Goal: Task Accomplishment & Management: Manage account settings

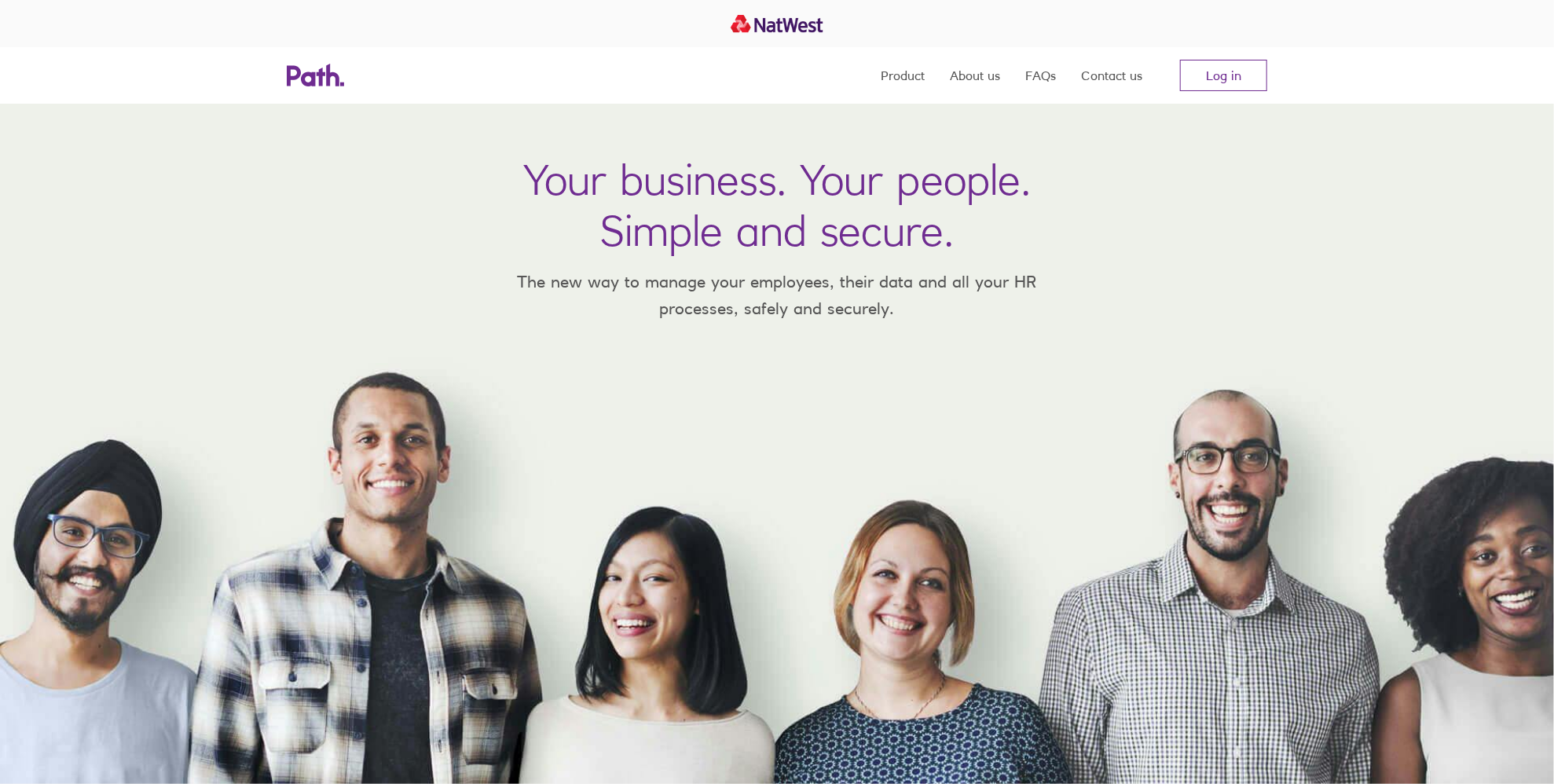
click at [1234, 70] on link "Log in" at bounding box center [1224, 75] width 87 height 31
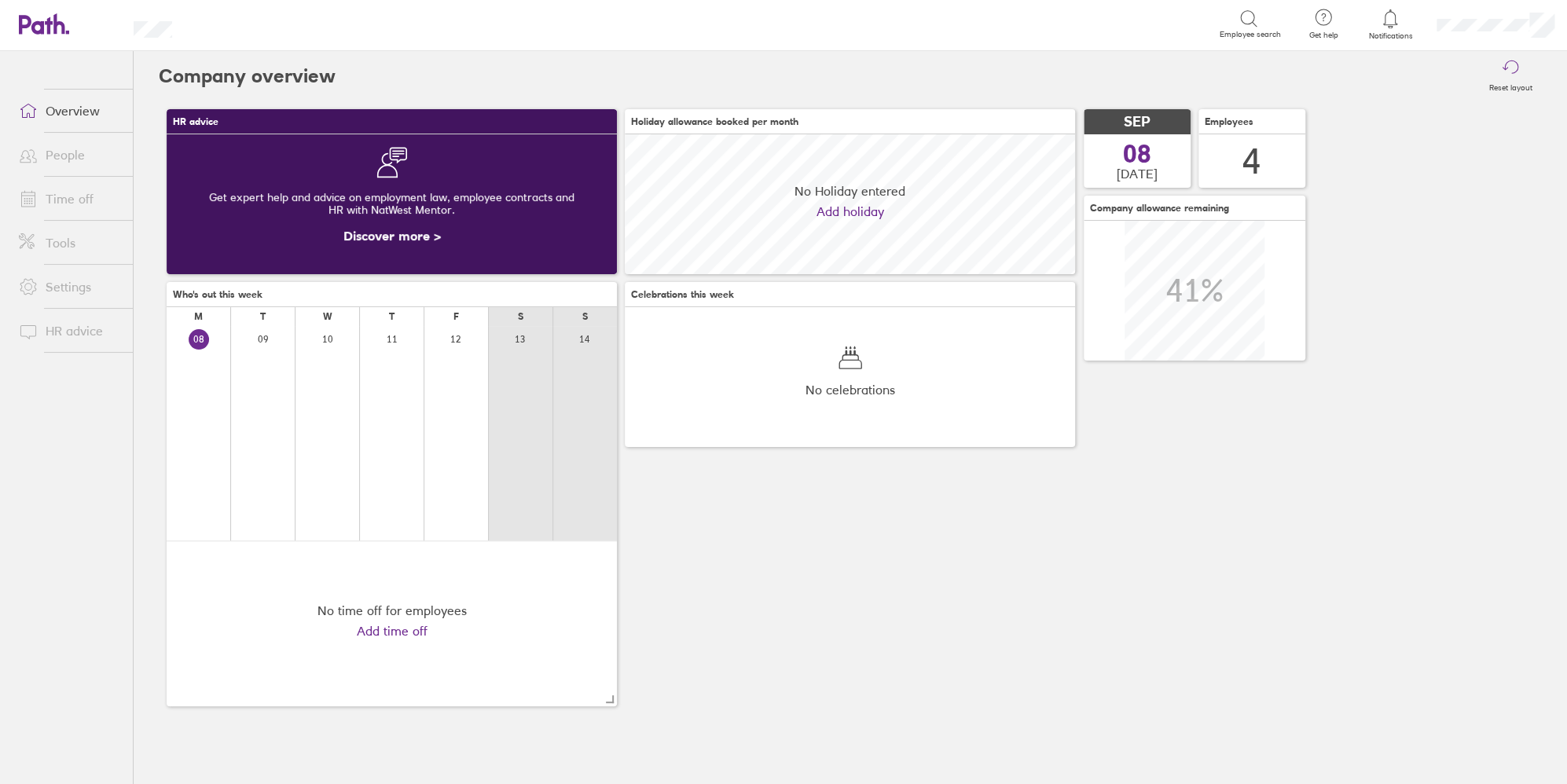
scroll to position [139, 451]
click at [69, 201] on link "Time off" at bounding box center [69, 198] width 126 height 31
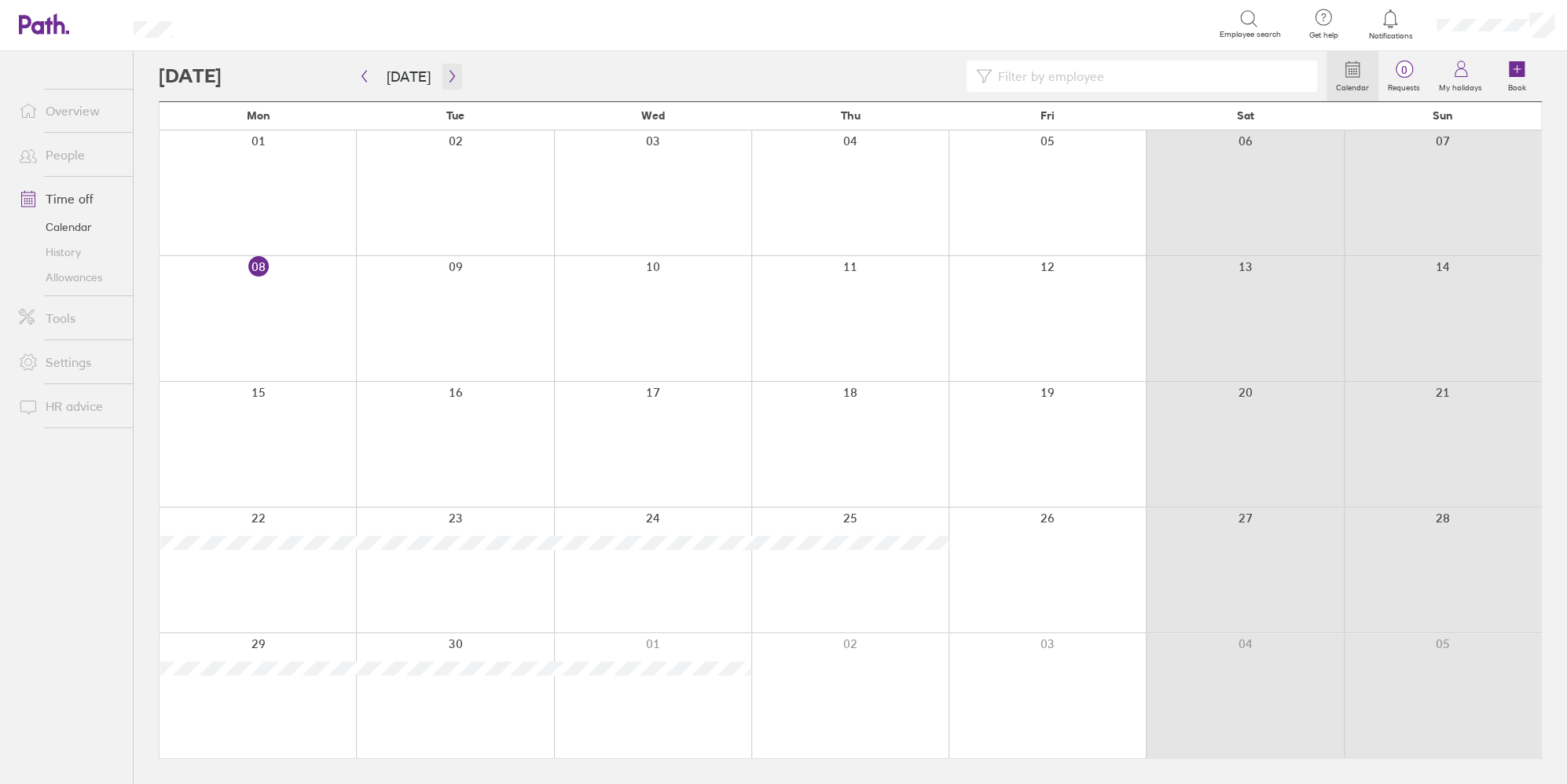
click at [446, 79] on icon "button" at bounding box center [451, 77] width 12 height 12
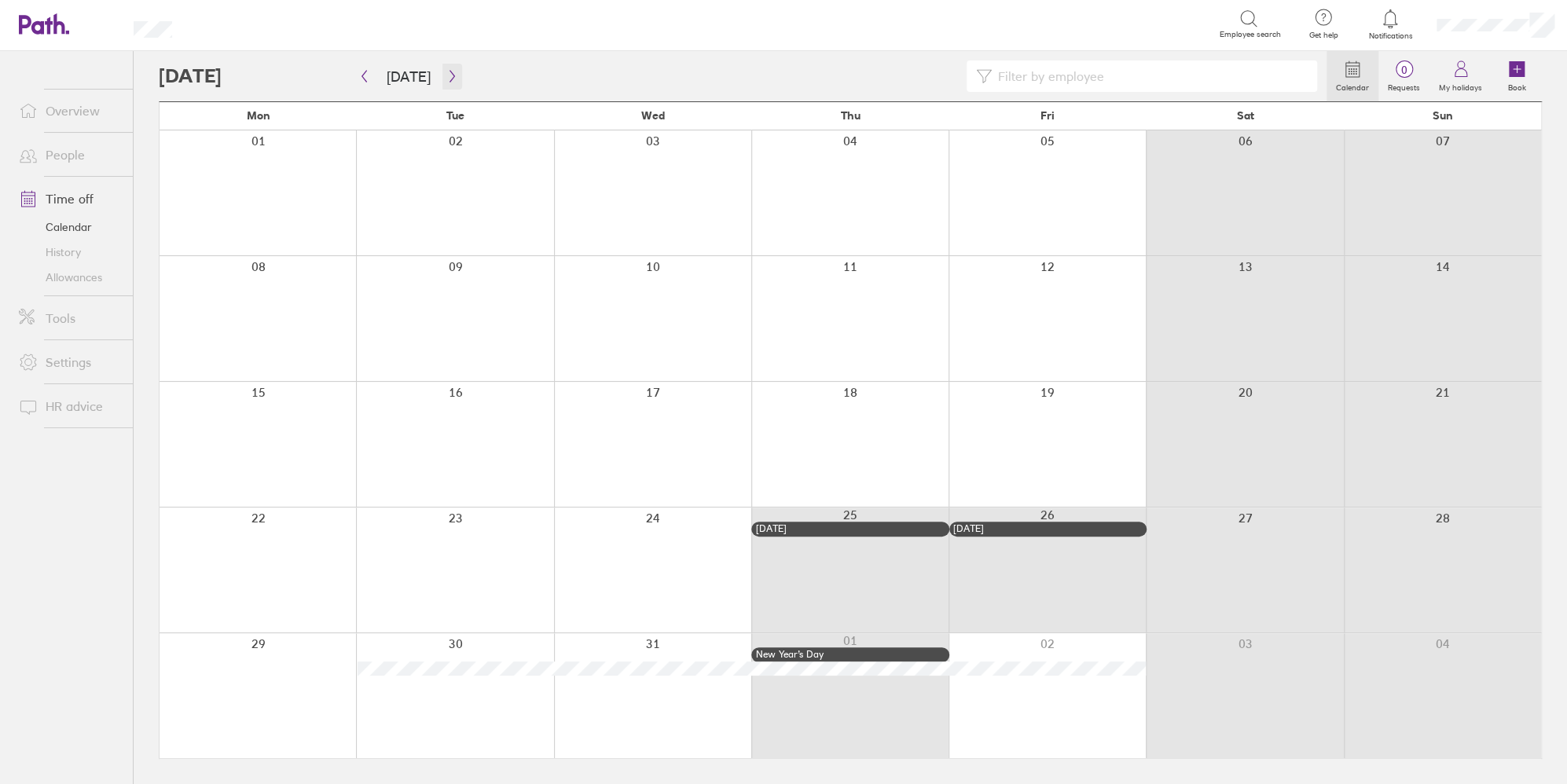
click at [446, 79] on icon "button" at bounding box center [451, 77] width 12 height 12
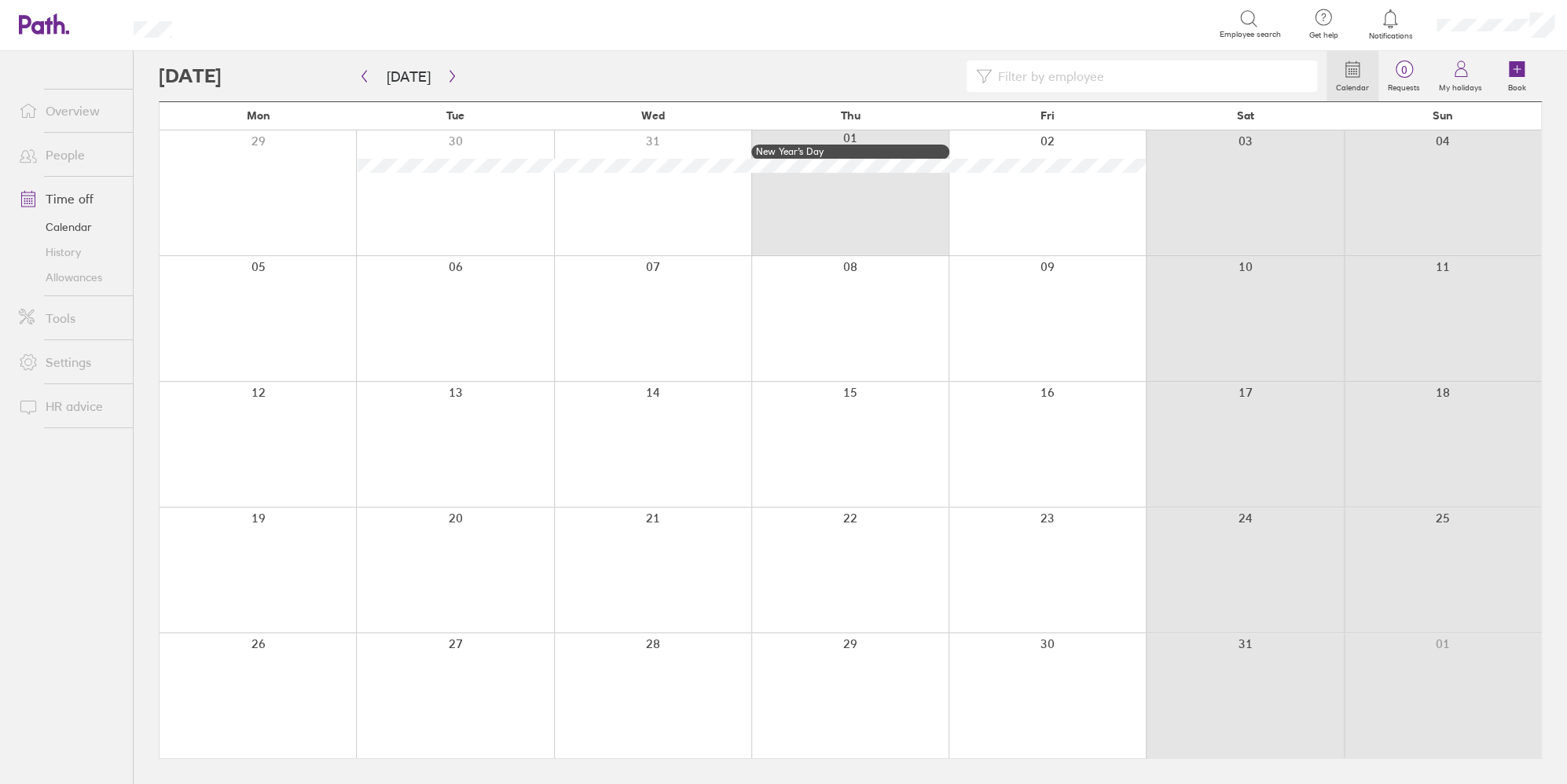
click at [212, 312] on div at bounding box center [257, 319] width 197 height 125
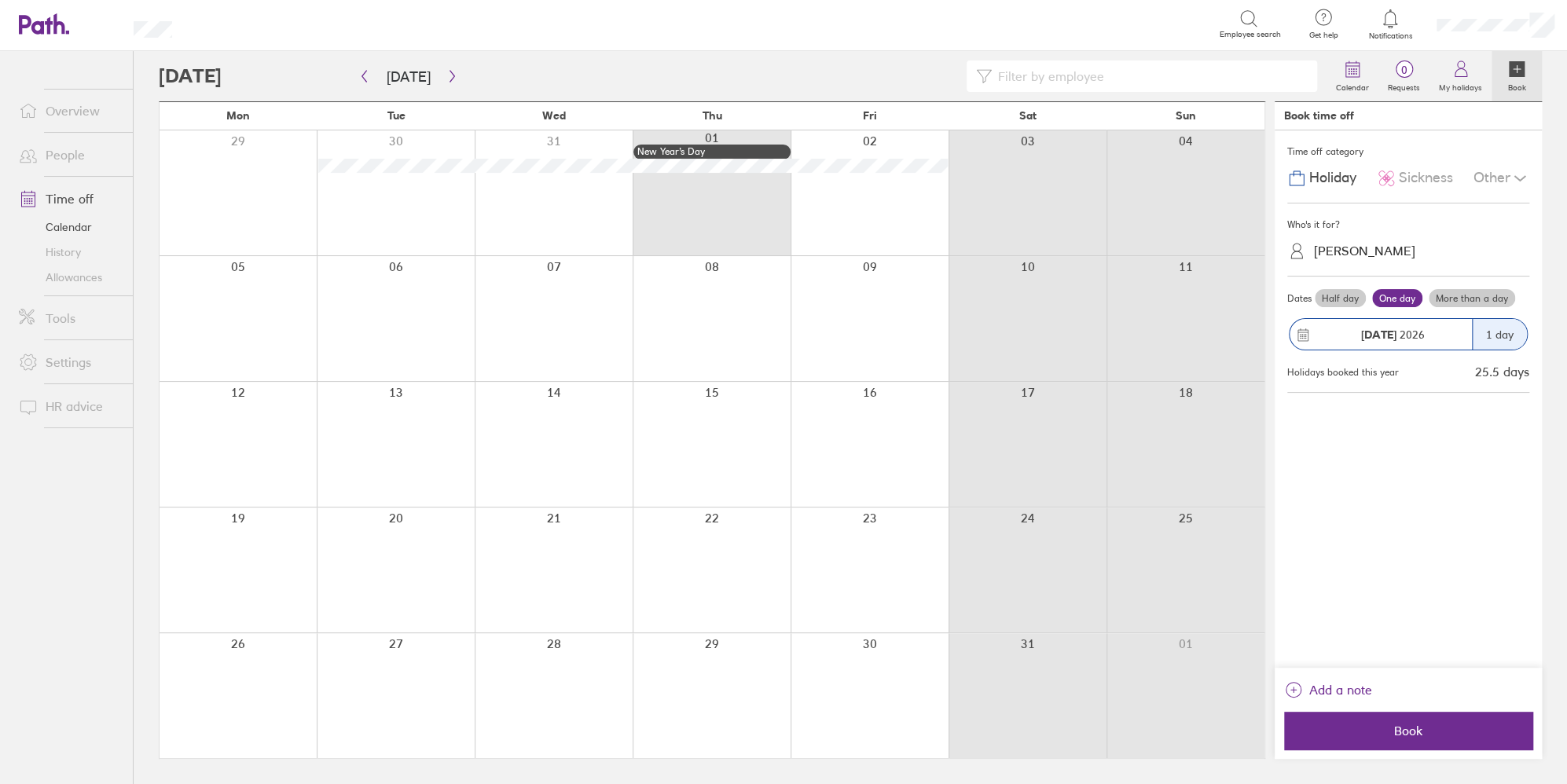
click at [1417, 748] on button "Book" at bounding box center [1408, 731] width 248 height 37
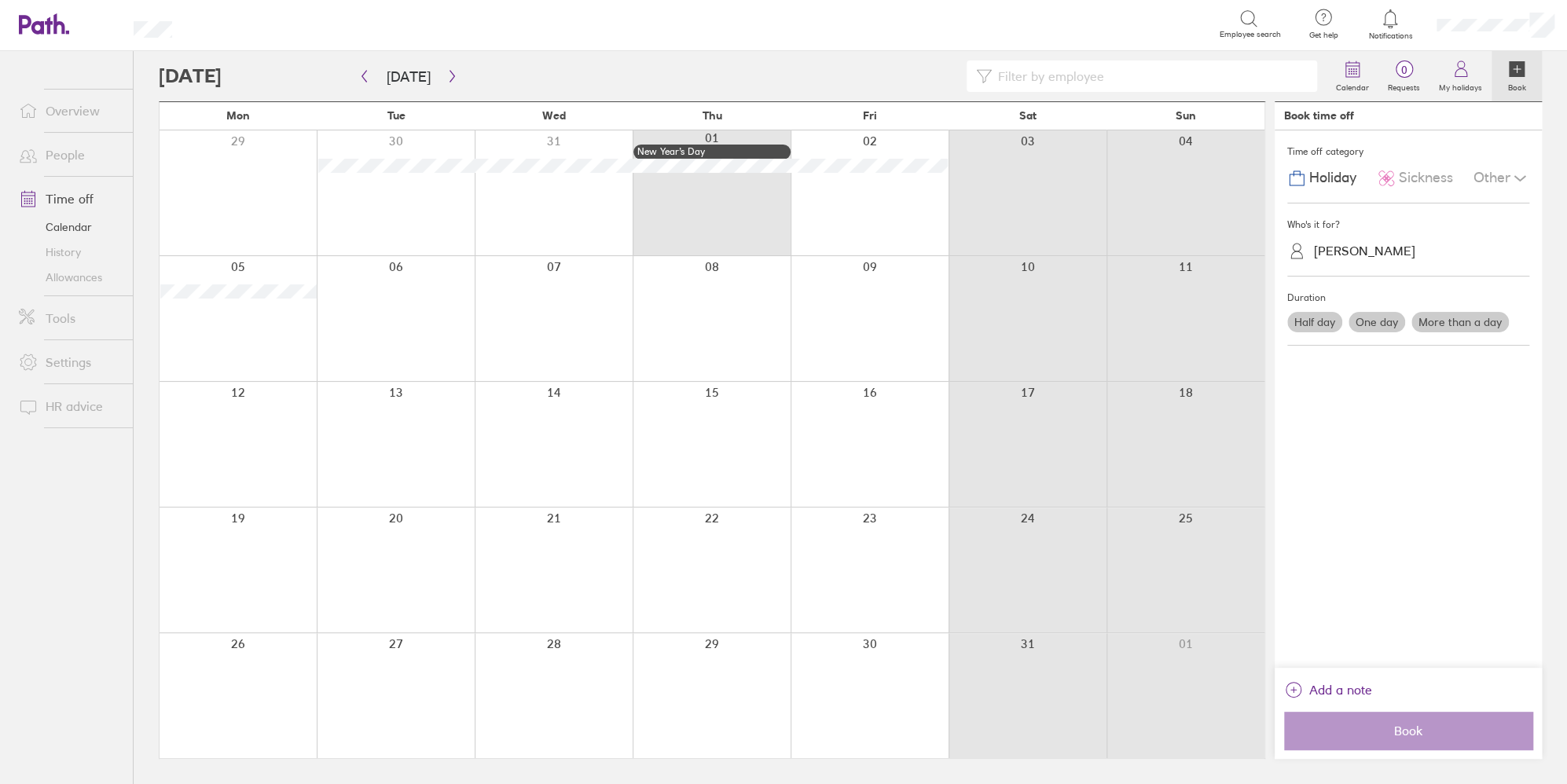
click at [66, 284] on link "Allowances" at bounding box center [69, 277] width 126 height 25
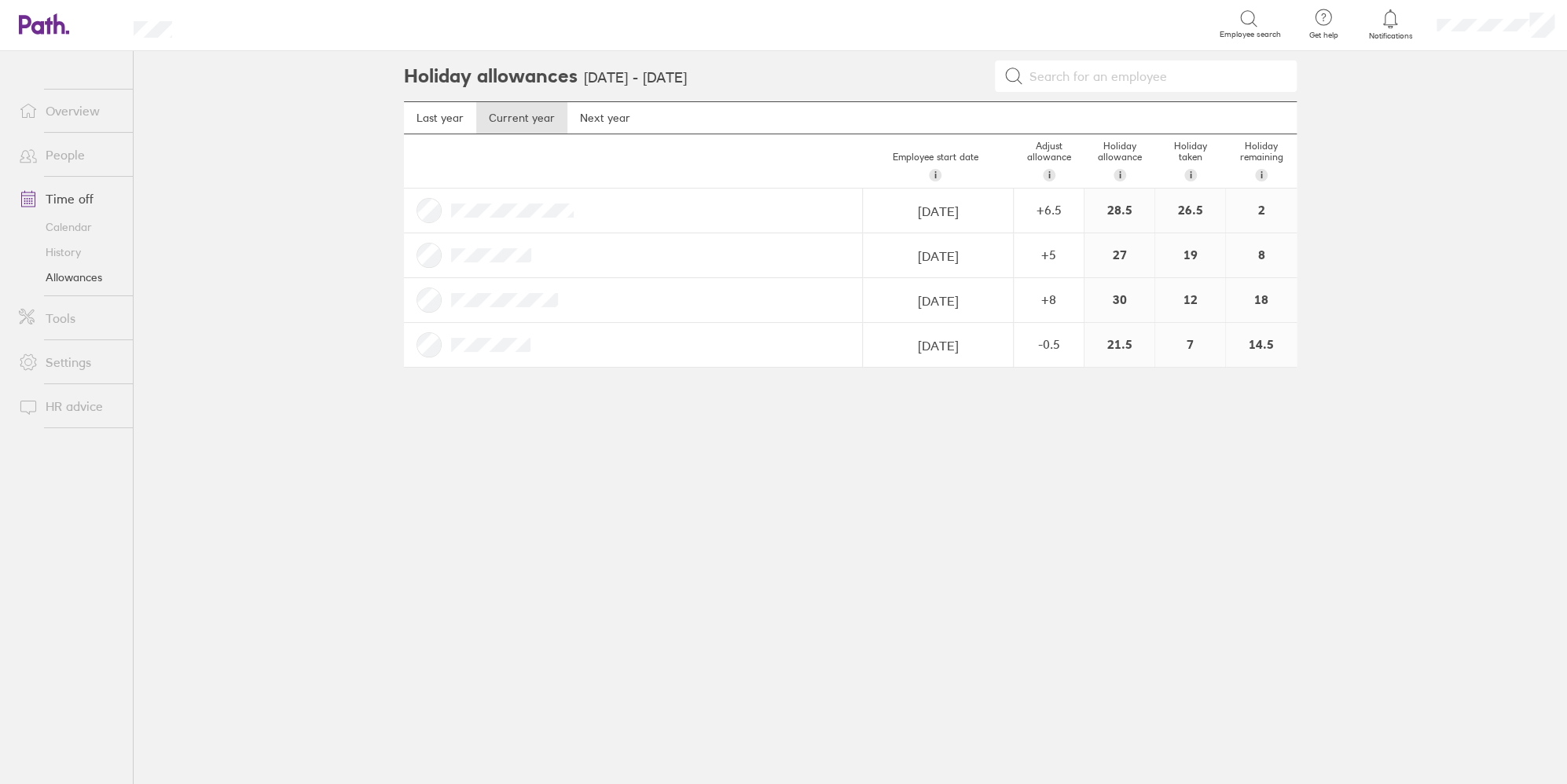
click at [65, 229] on link "Calendar" at bounding box center [69, 227] width 126 height 25
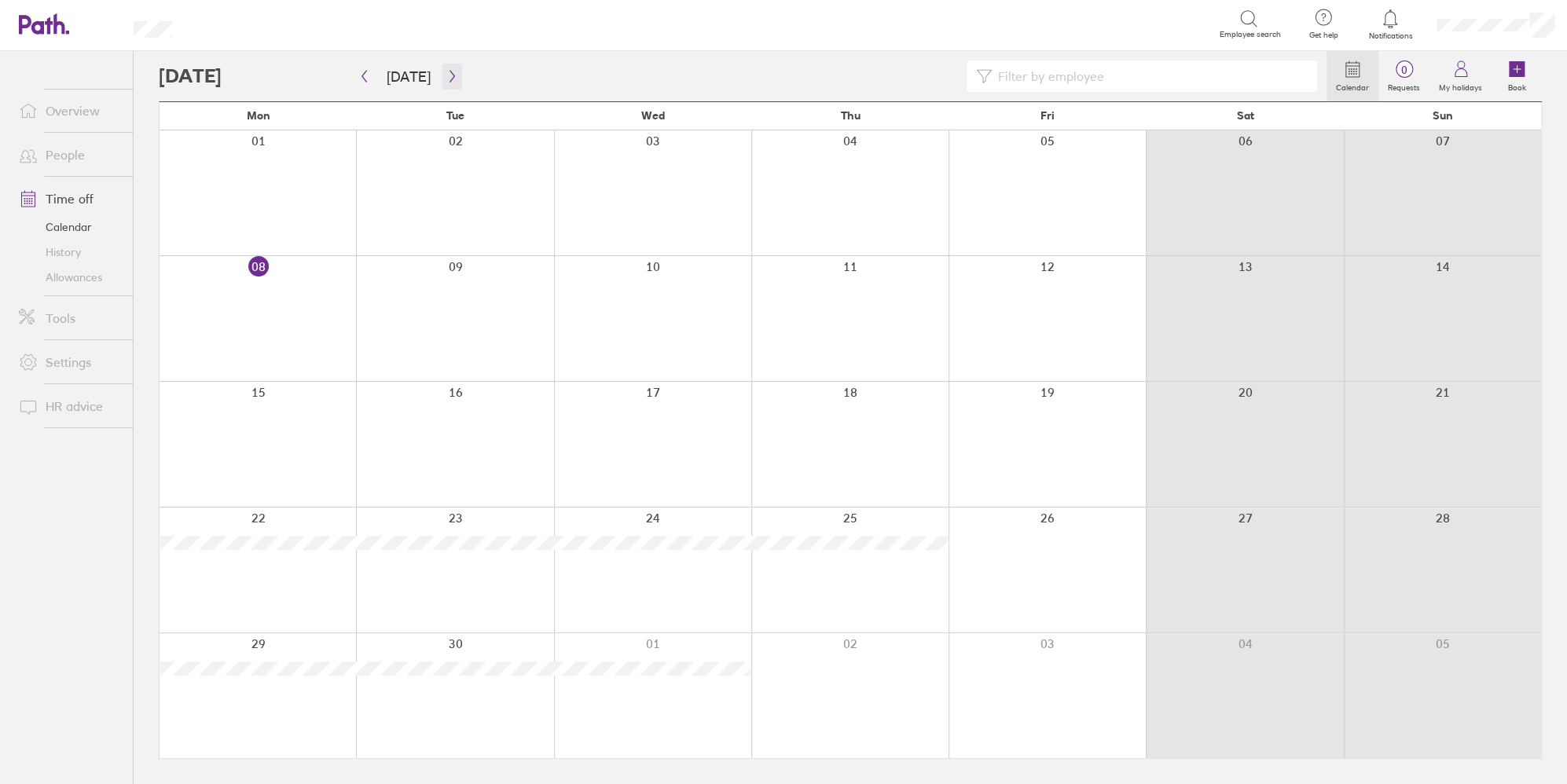
click at [447, 77] on icon "button" at bounding box center [451, 77] width 12 height 12
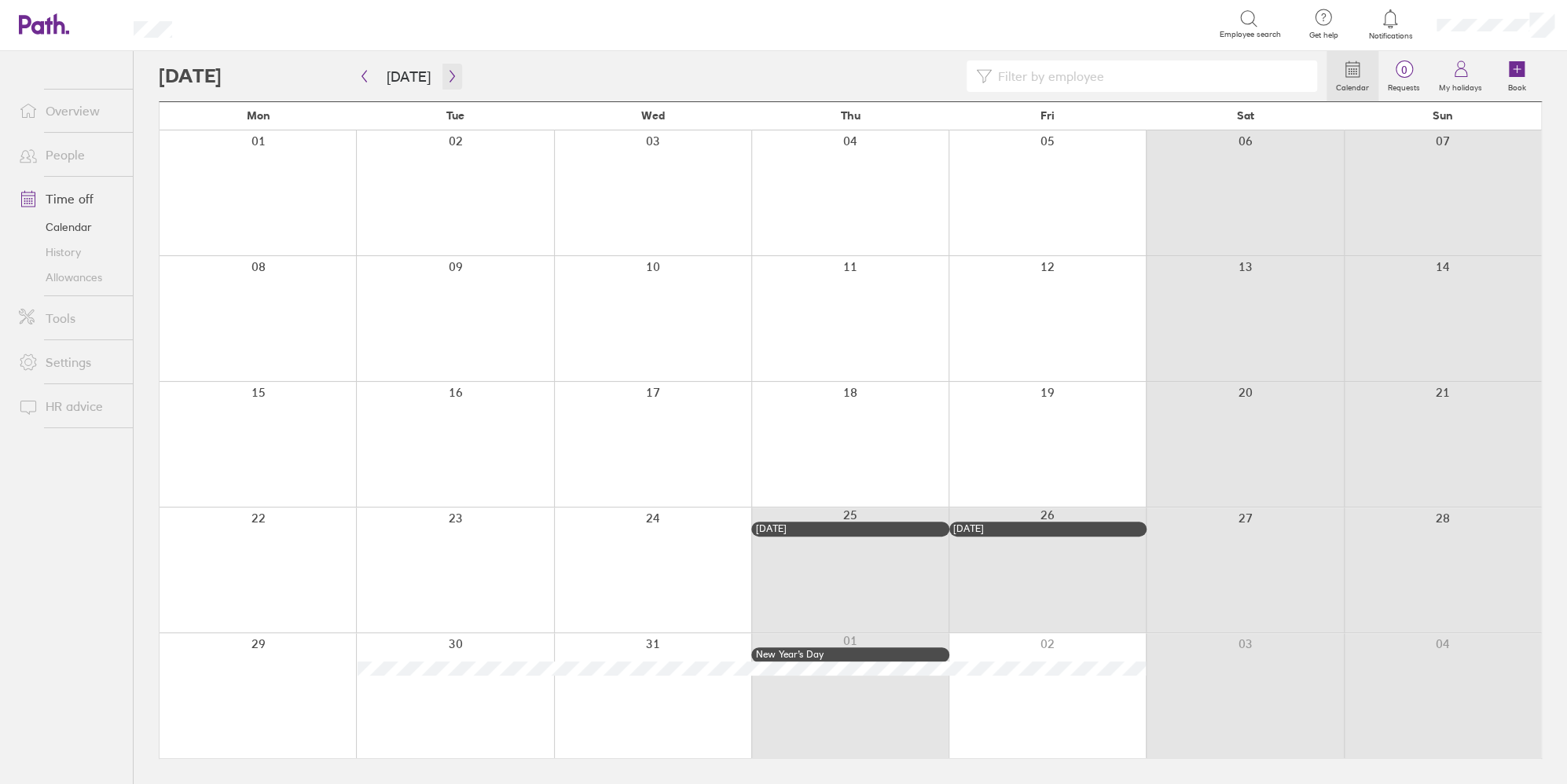
click at [447, 77] on icon "button" at bounding box center [451, 77] width 12 height 12
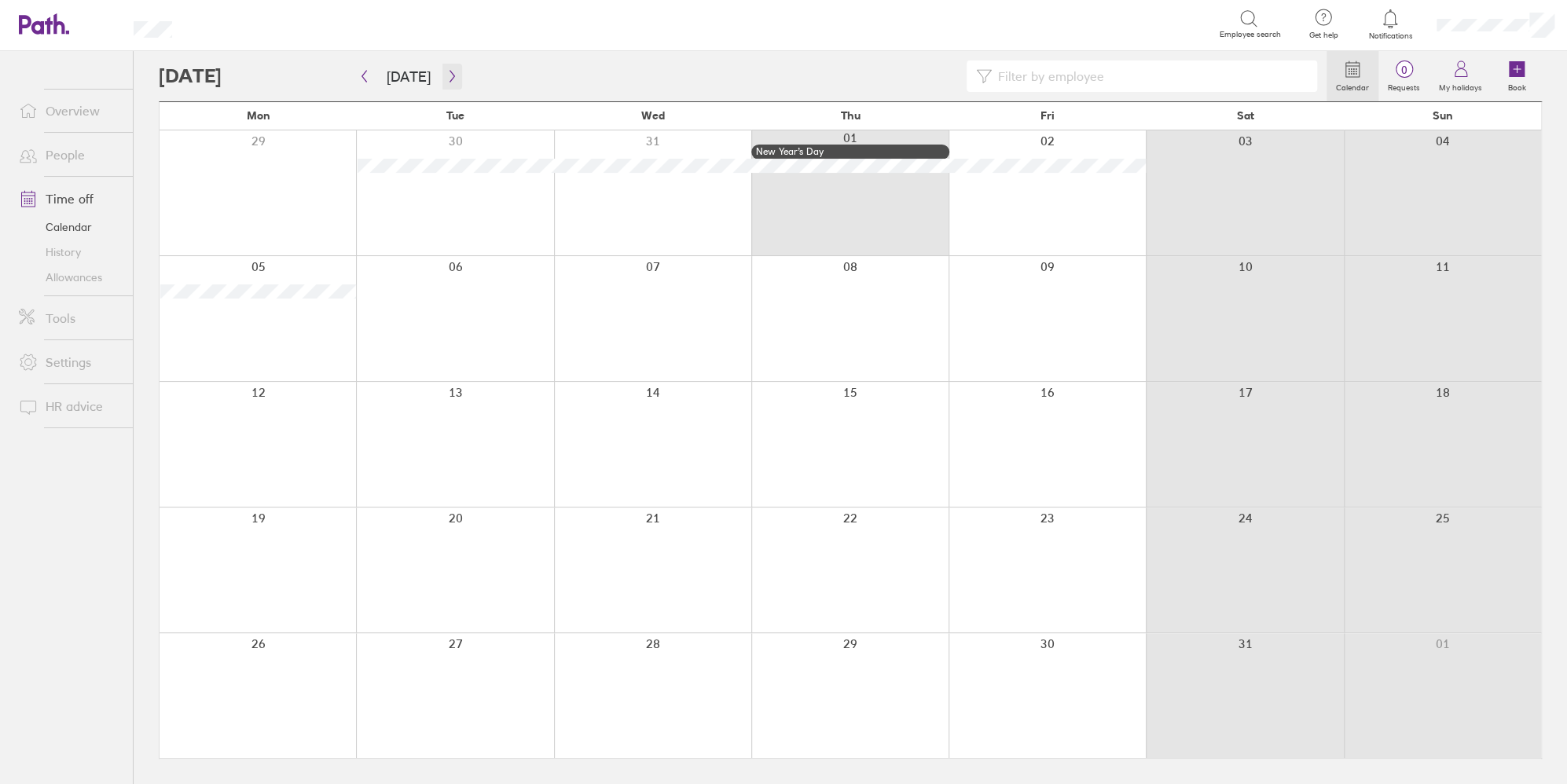
click at [447, 77] on icon "button" at bounding box center [451, 77] width 12 height 12
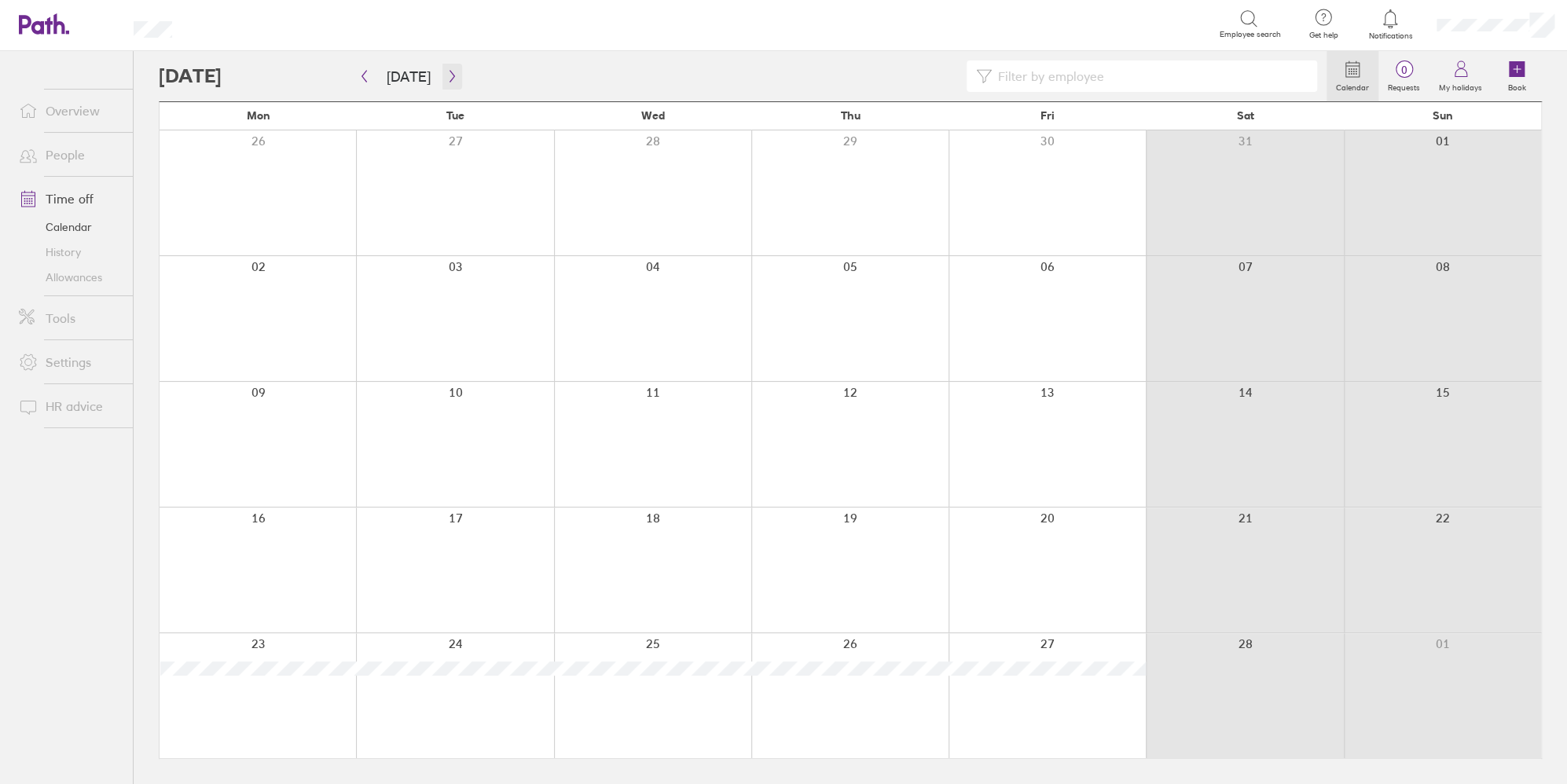
click at [447, 77] on icon "button" at bounding box center [451, 77] width 12 height 12
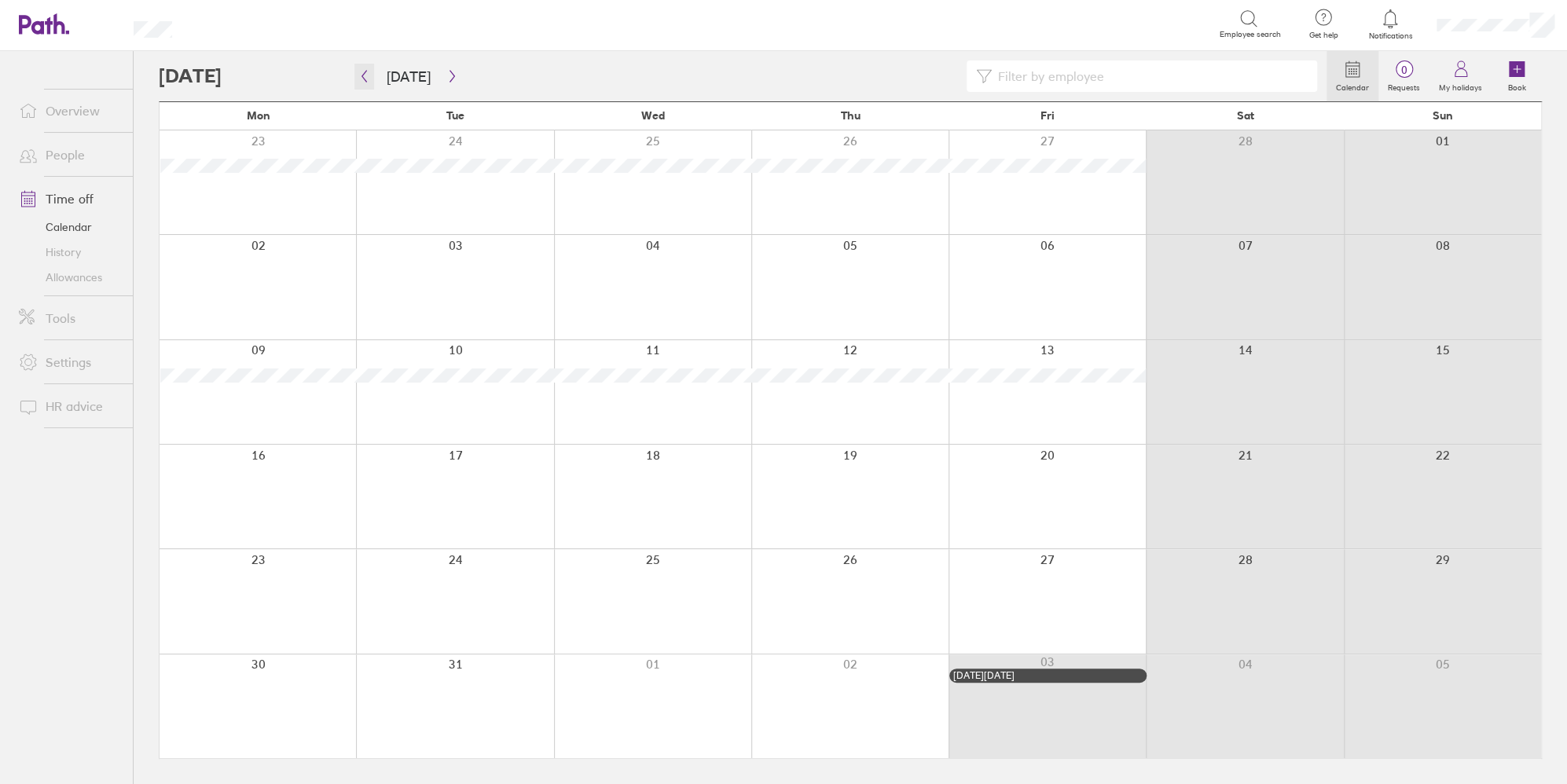
click at [368, 80] on icon "button" at bounding box center [363, 77] width 12 height 12
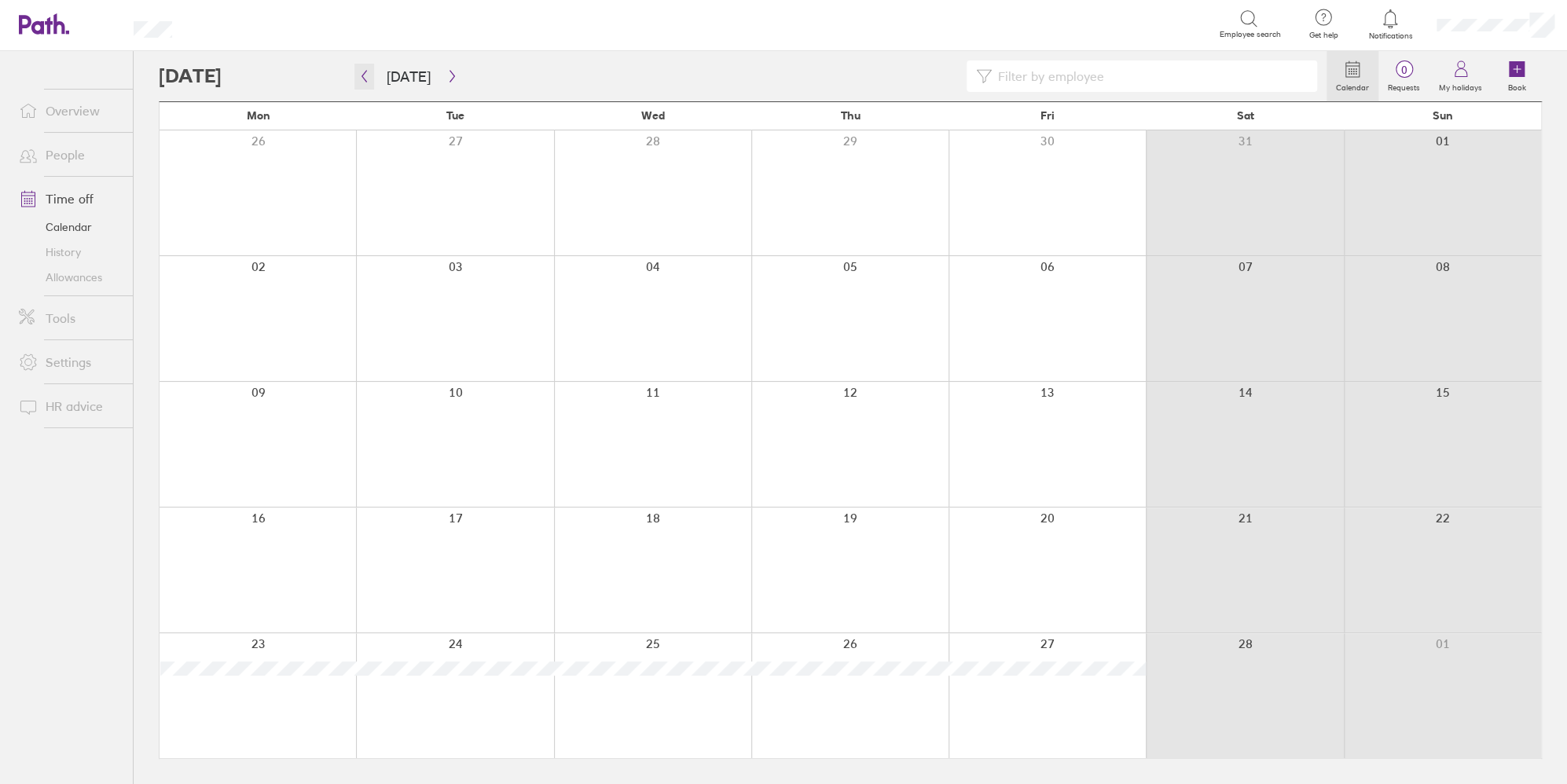
click at [368, 80] on icon "button" at bounding box center [363, 77] width 12 height 12
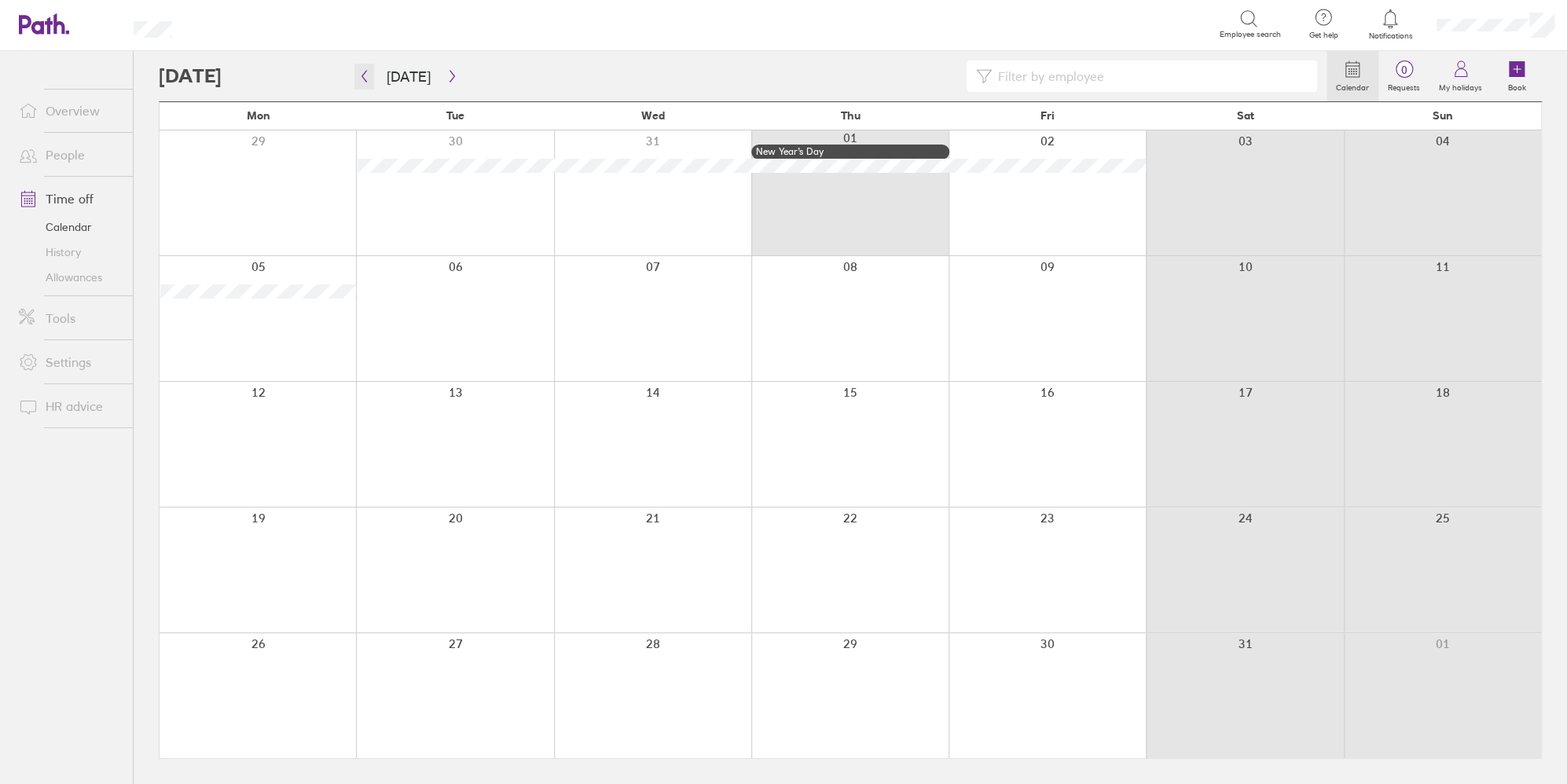
click at [368, 80] on icon "button" at bounding box center [363, 77] width 12 height 12
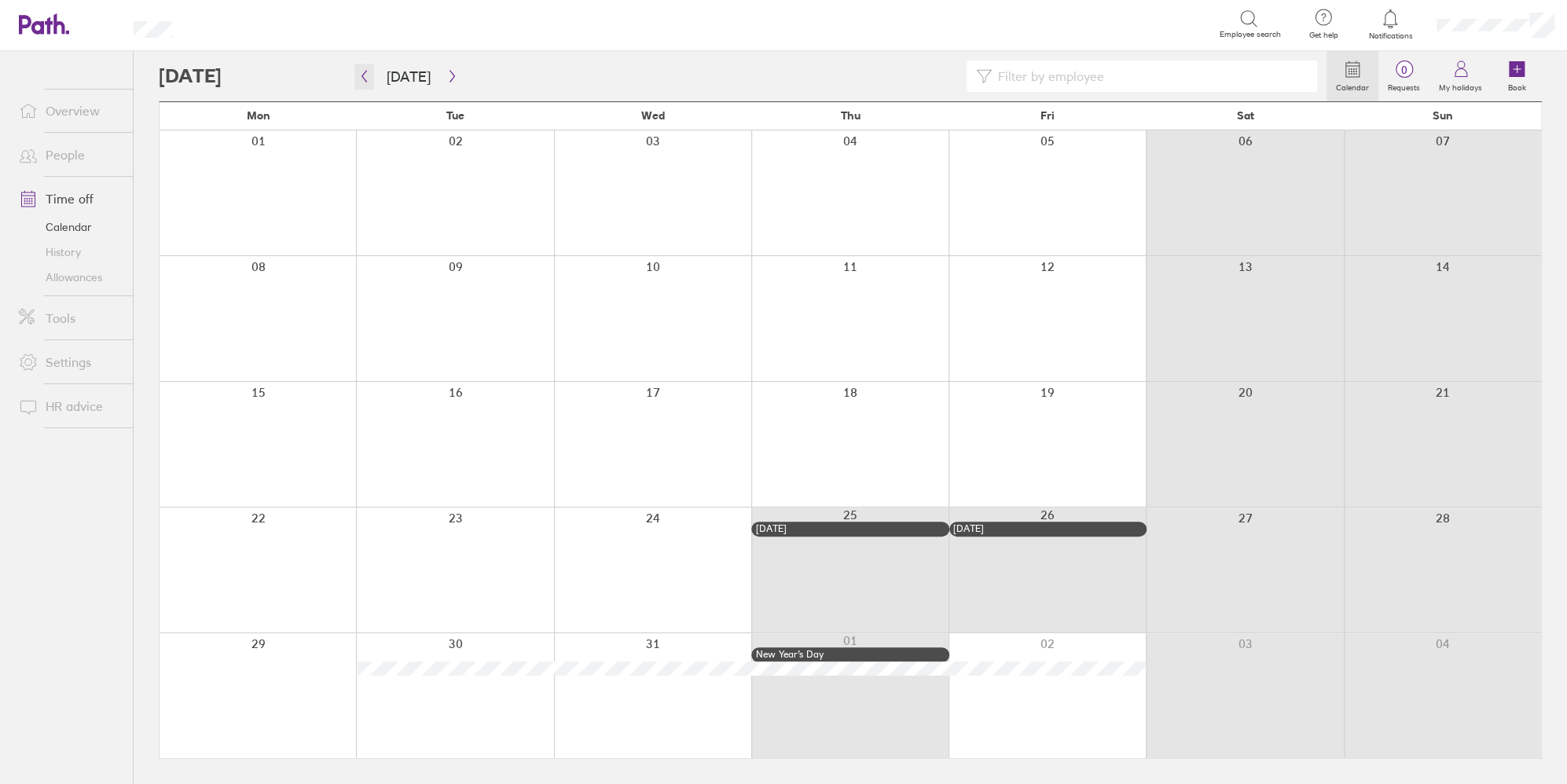
click at [368, 80] on icon "button" at bounding box center [363, 77] width 12 height 12
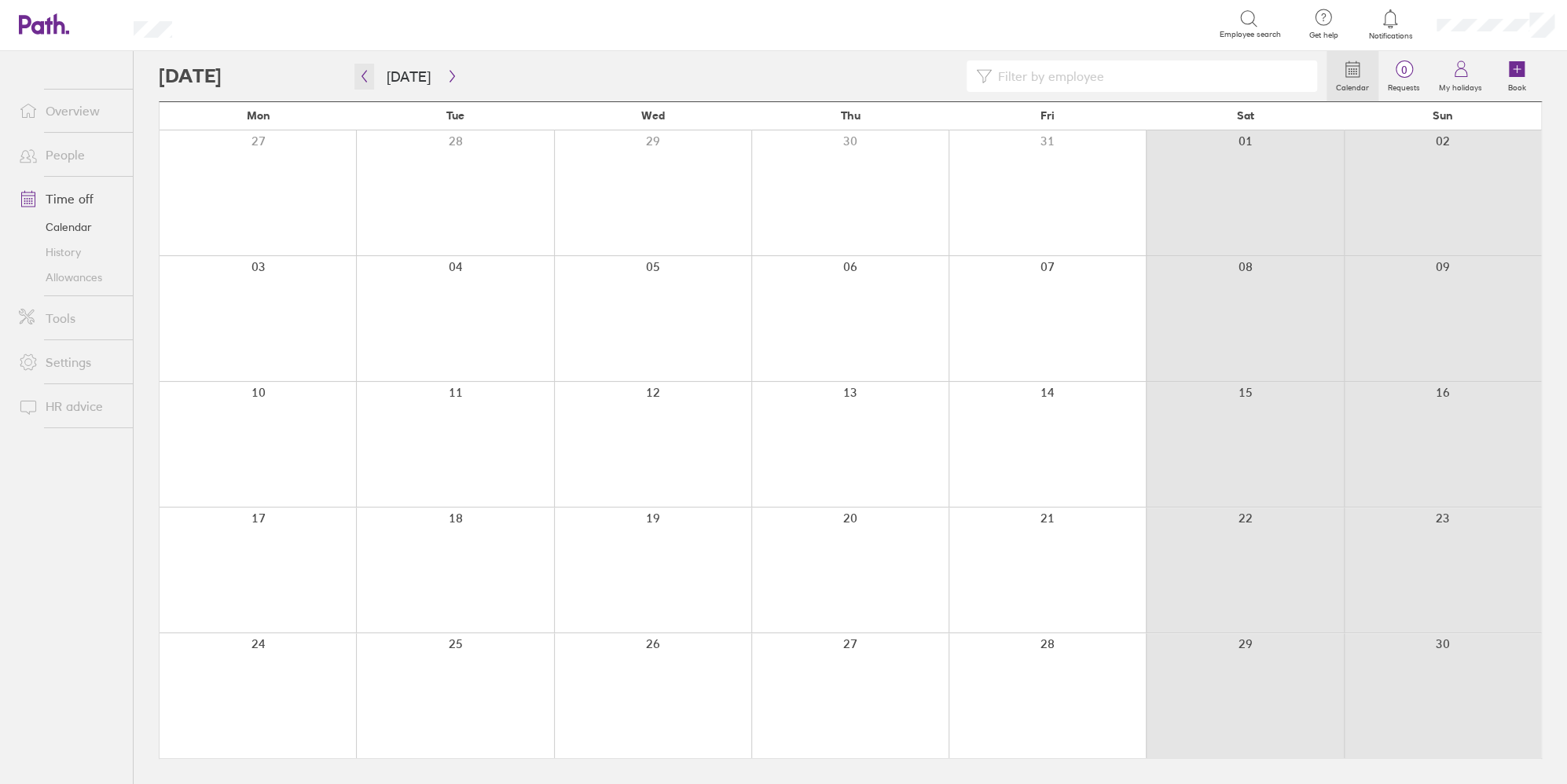
click at [368, 80] on icon "button" at bounding box center [363, 77] width 12 height 12
click at [372, 75] on button "button" at bounding box center [364, 76] width 20 height 26
click at [85, 283] on link "Allowances" at bounding box center [69, 277] width 126 height 25
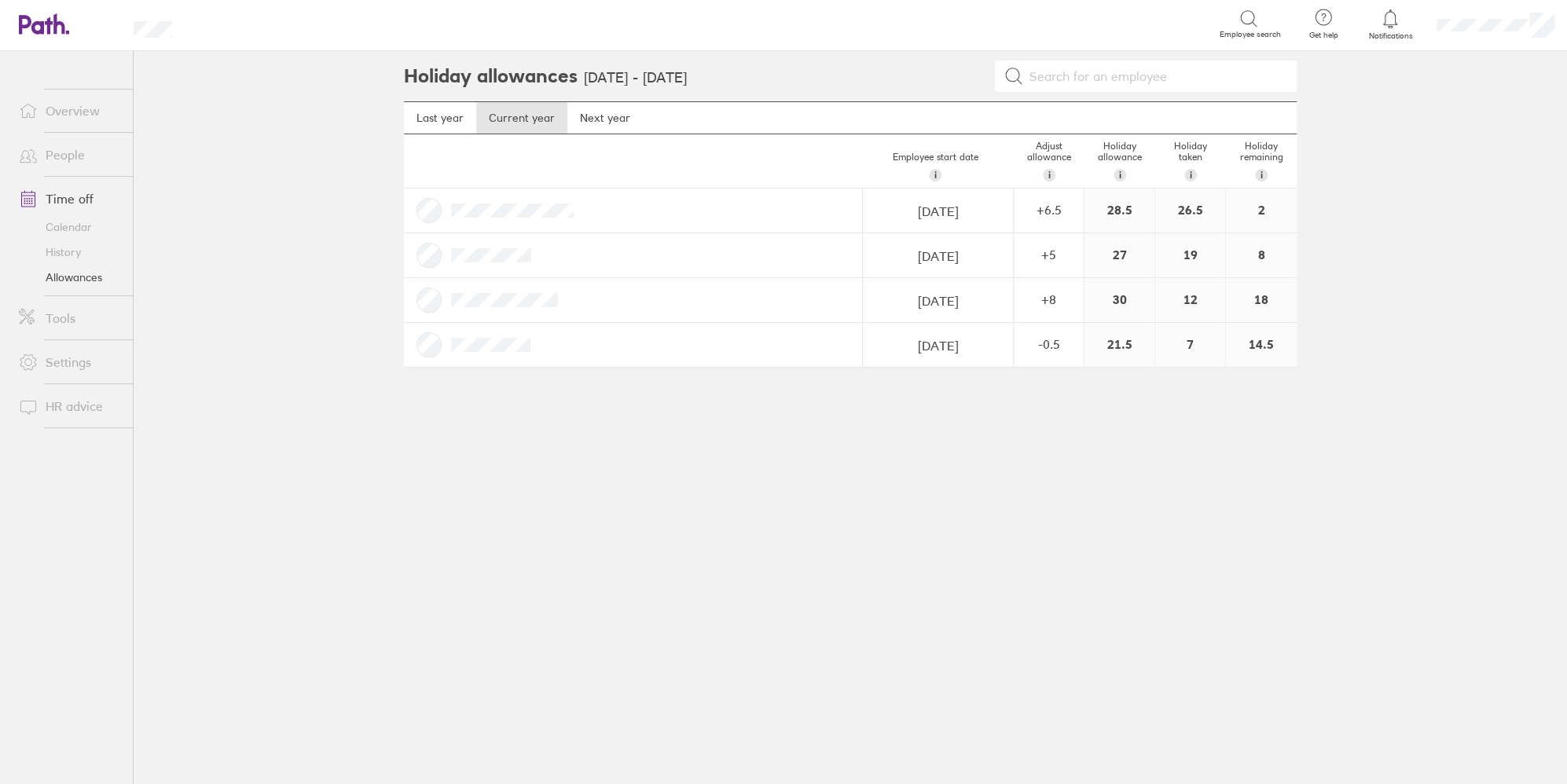
click at [81, 230] on link "Calendar" at bounding box center [69, 227] width 126 height 25
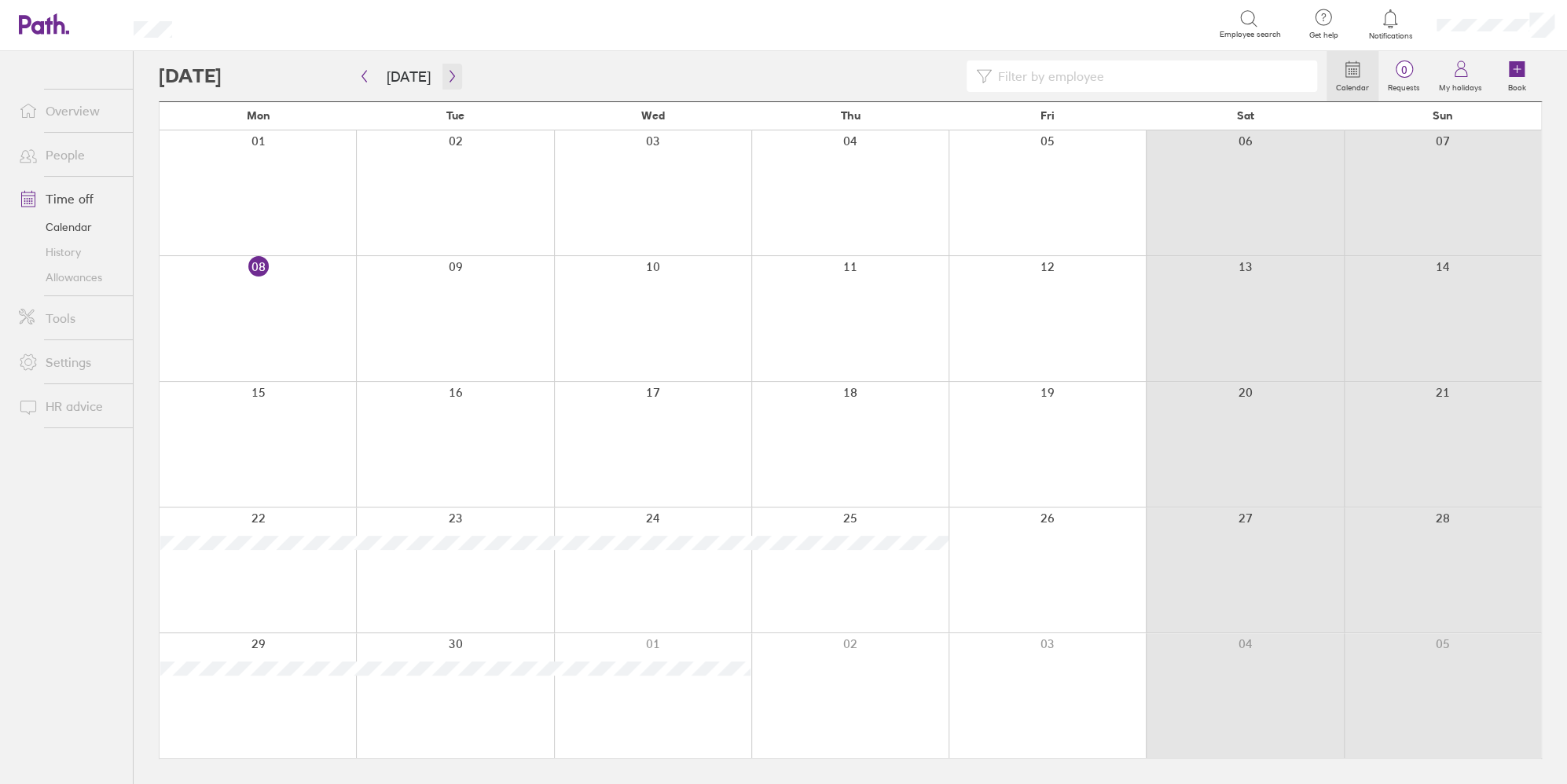
click at [451, 77] on icon "button" at bounding box center [451, 77] width 12 height 12
click at [446, 77] on icon "button" at bounding box center [451, 77] width 12 height 12
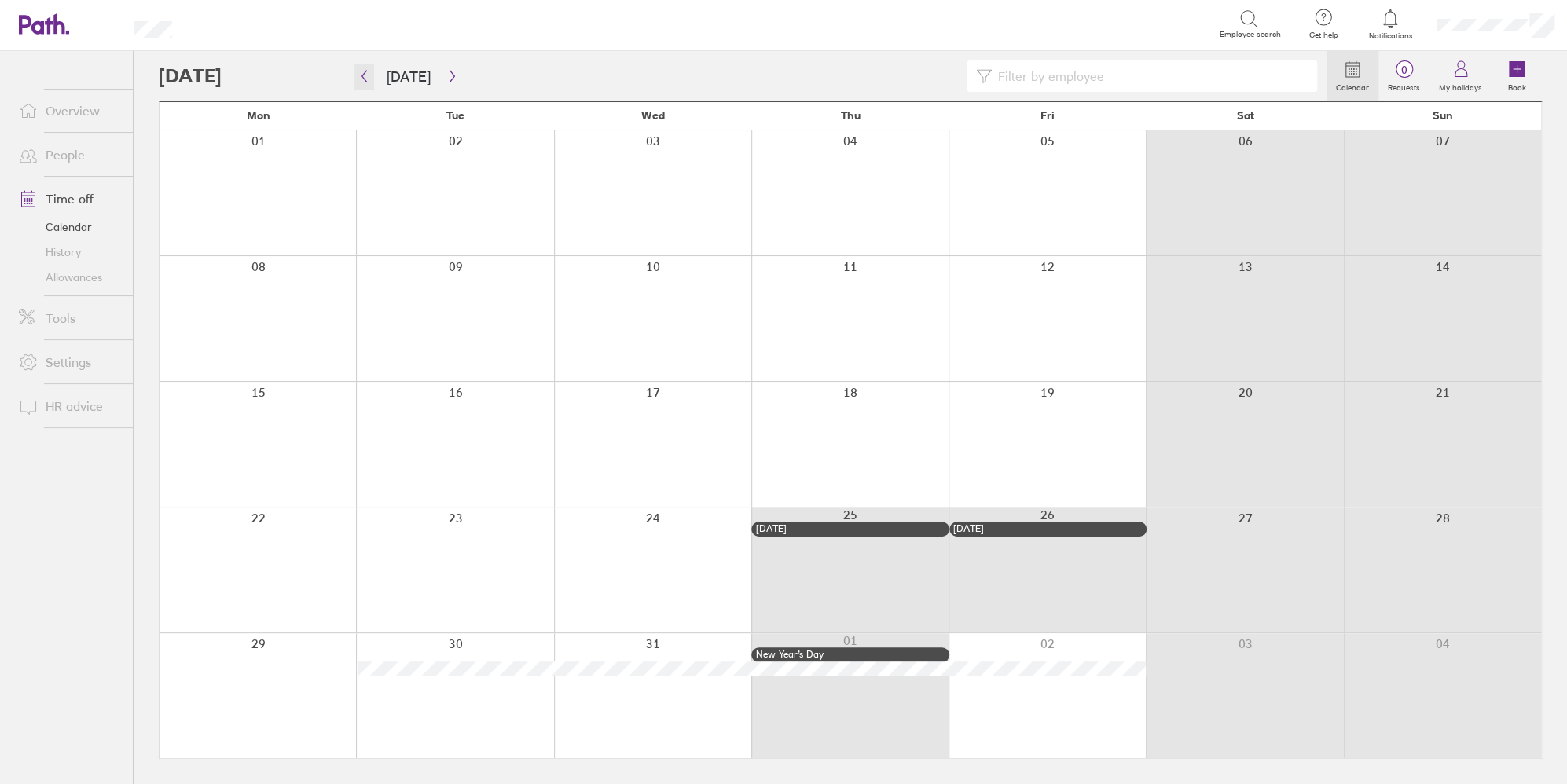
click at [370, 80] on button "button" at bounding box center [364, 76] width 20 height 26
